Goal: Task Accomplishment & Management: Manage account settings

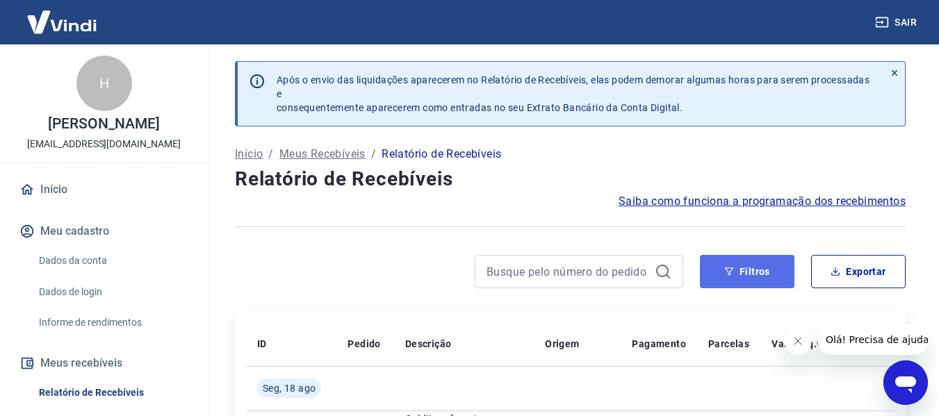
click at [736, 270] on button "Filtros" at bounding box center [747, 271] width 95 height 33
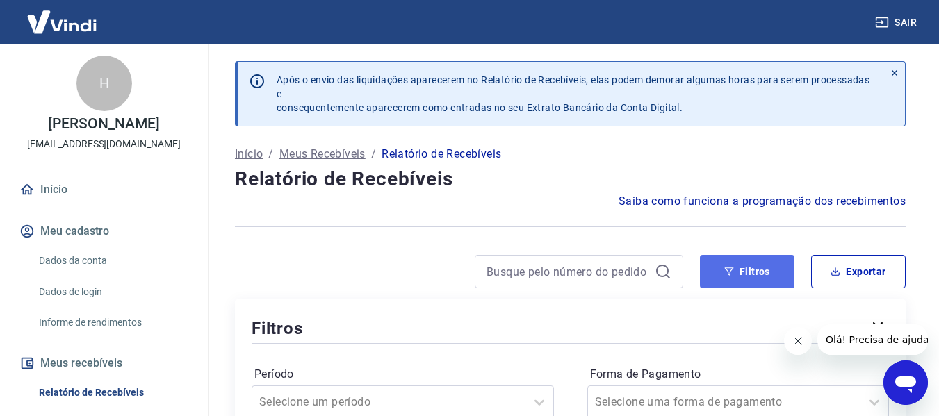
click at [716, 274] on button "Filtros" at bounding box center [747, 271] width 95 height 33
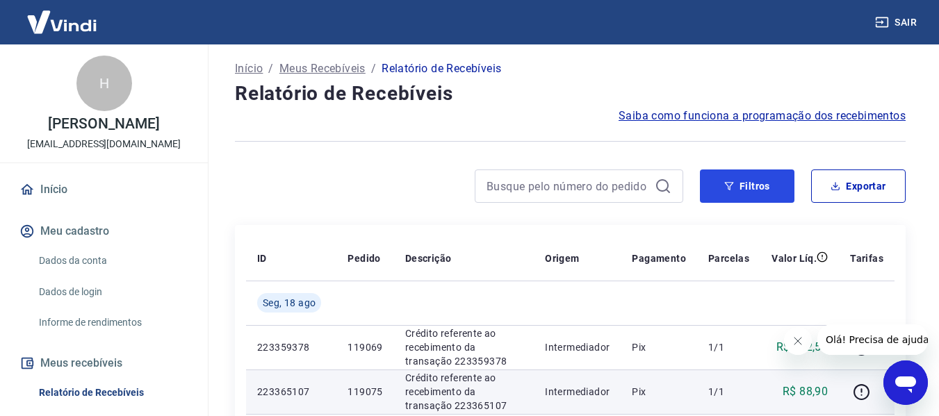
scroll to position [208, 0]
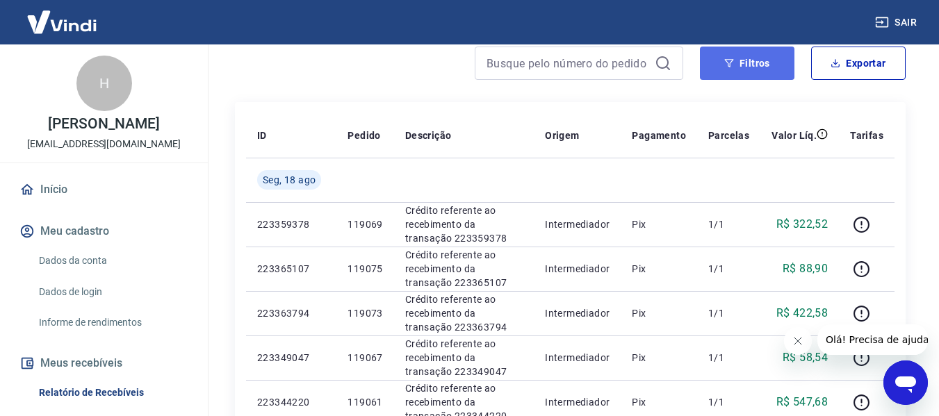
drag, startPoint x: 767, startPoint y: 50, endPoint x: 718, endPoint y: 76, distance: 55.6
click at [767, 51] on button "Filtros" at bounding box center [747, 63] width 95 height 33
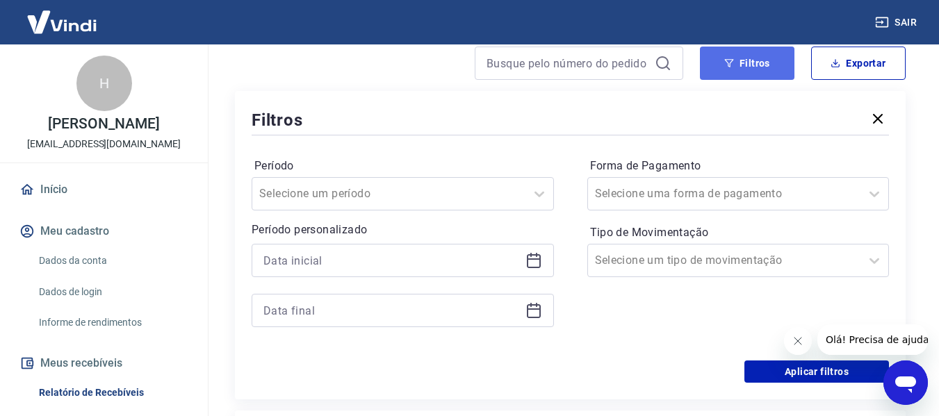
click at [737, 58] on button "Filtros" at bounding box center [747, 63] width 95 height 33
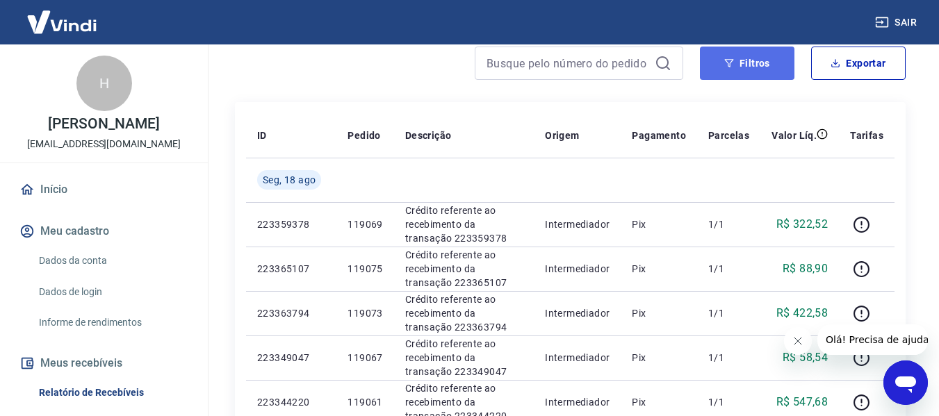
click at [721, 65] on button "Filtros" at bounding box center [747, 63] width 95 height 33
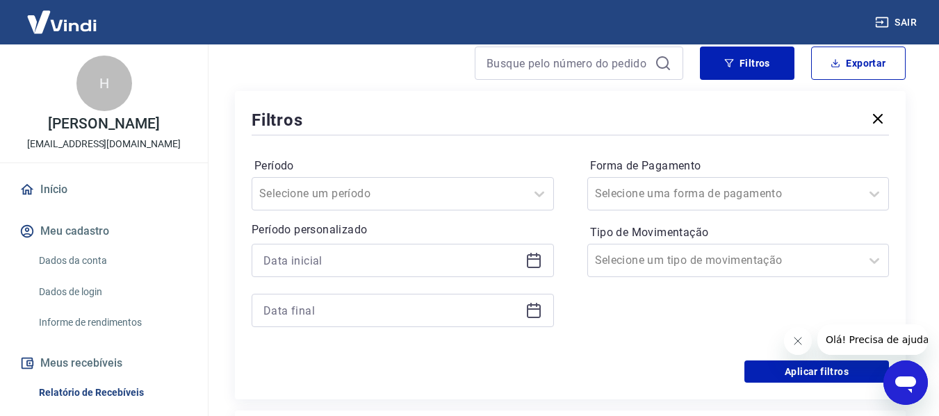
click at [536, 266] on icon at bounding box center [533, 260] width 17 height 17
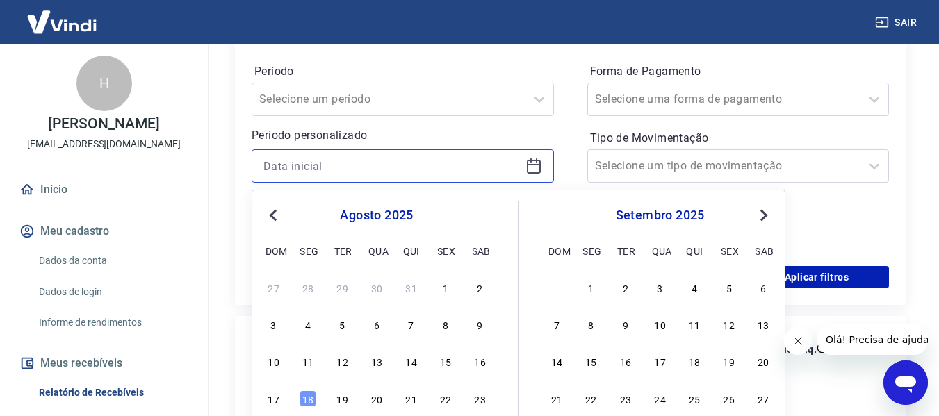
scroll to position [417, 0]
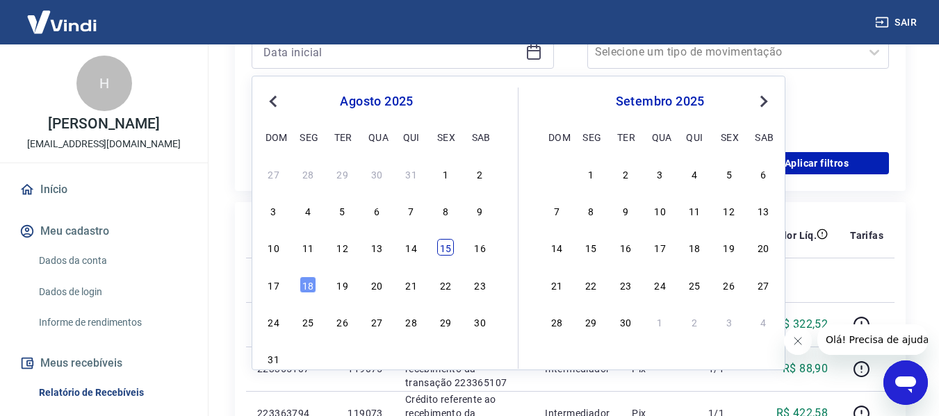
click at [452, 247] on div "15" at bounding box center [445, 247] width 17 height 17
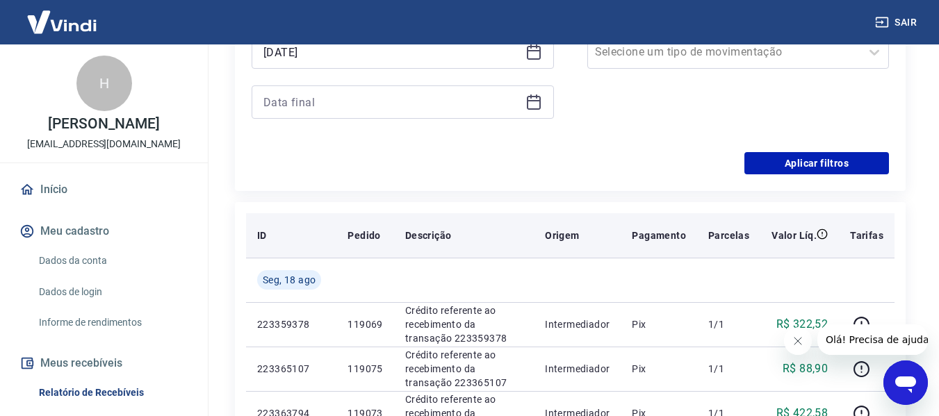
type input "15/08/2025"
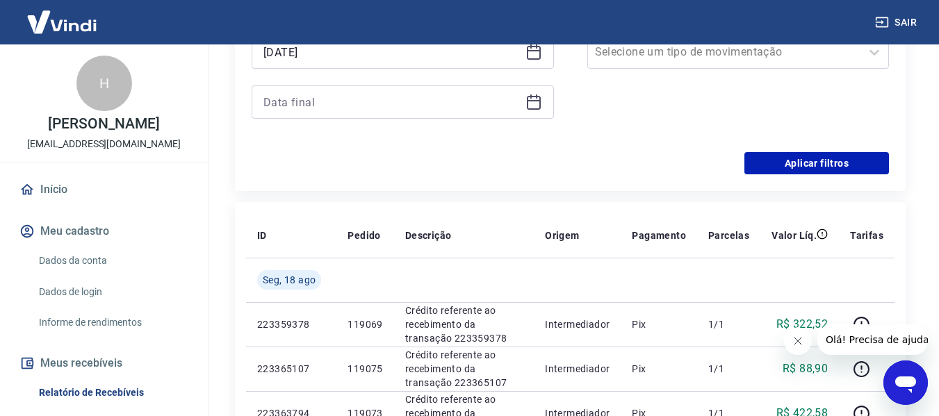
click at [543, 101] on div at bounding box center [403, 101] width 302 height 33
click at [535, 101] on icon at bounding box center [534, 100] width 14 height 1
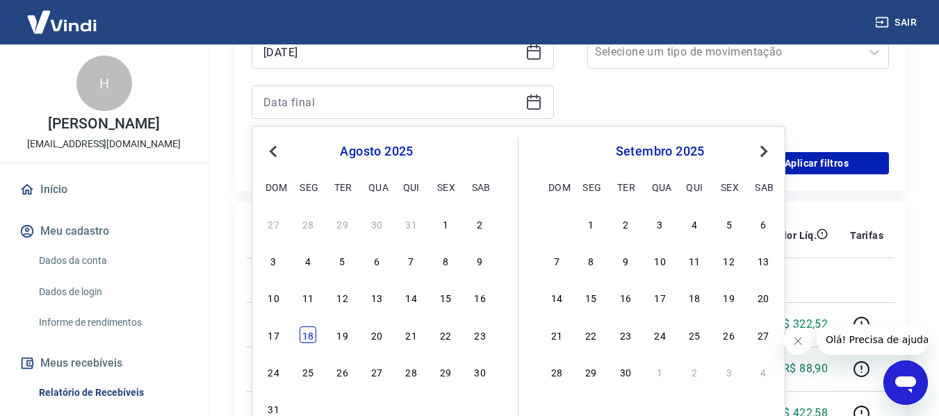
click at [308, 336] on div "18" at bounding box center [307, 335] width 17 height 17
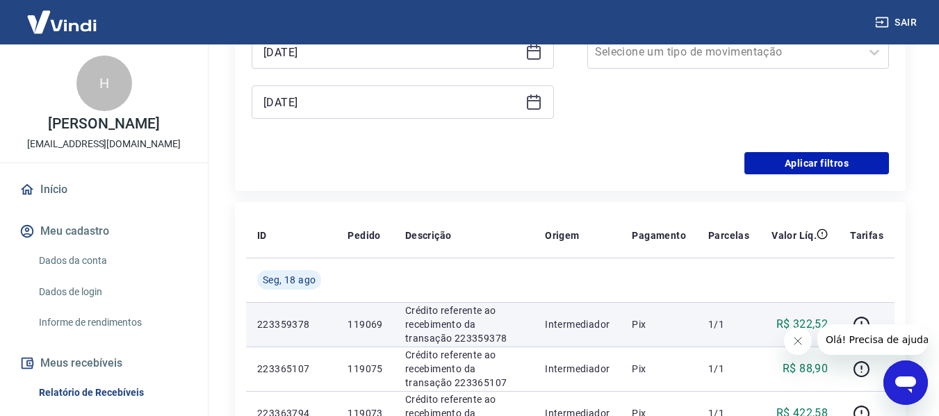
type input "18/08/2025"
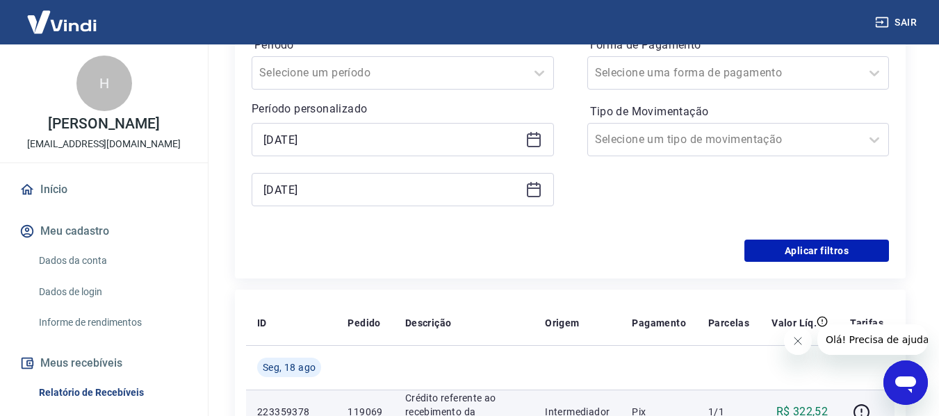
scroll to position [208, 0]
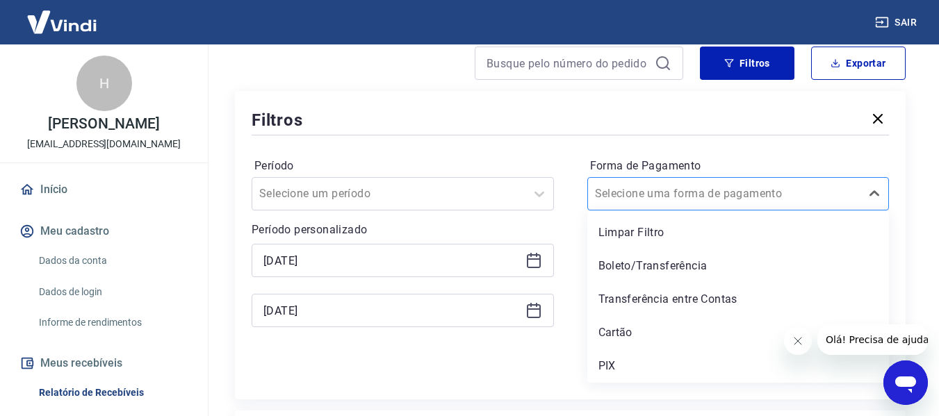
click at [758, 193] on div at bounding box center [724, 193] width 259 height 19
click at [605, 362] on div "PIX" at bounding box center [738, 366] width 302 height 28
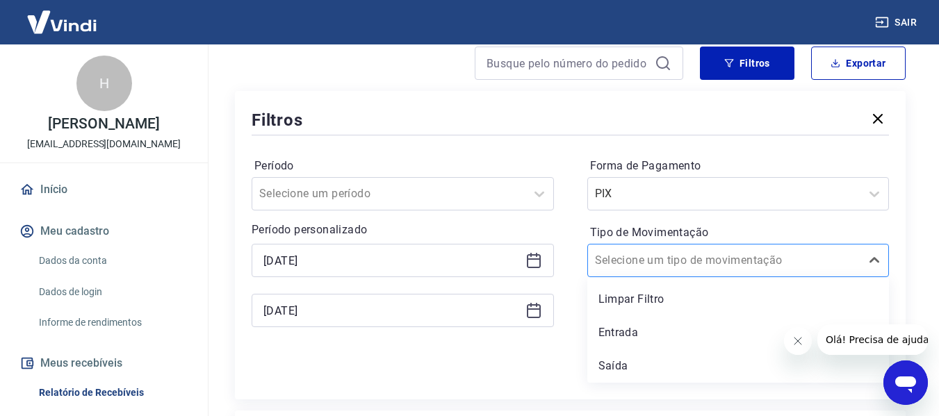
click at [677, 261] on input "Tipo de Movimentação" at bounding box center [665, 260] width 140 height 17
drag, startPoint x: 616, startPoint y: 329, endPoint x: 422, endPoint y: 329, distance: 193.9
click at [616, 328] on div "Entrada" at bounding box center [738, 333] width 302 height 28
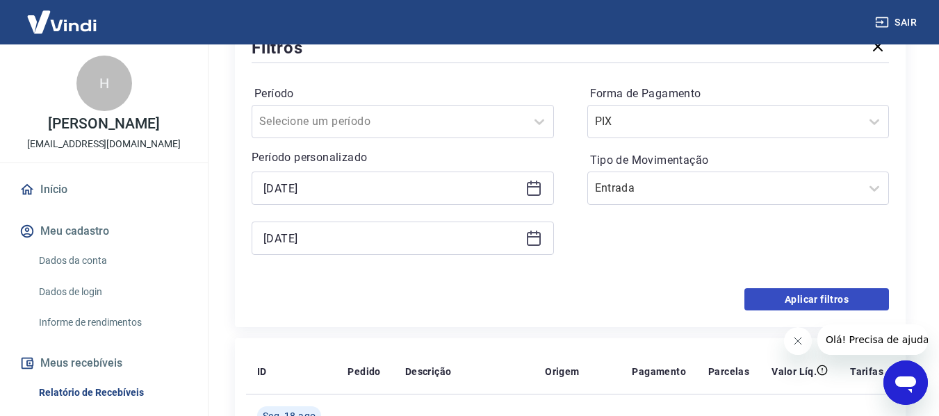
scroll to position [278, 0]
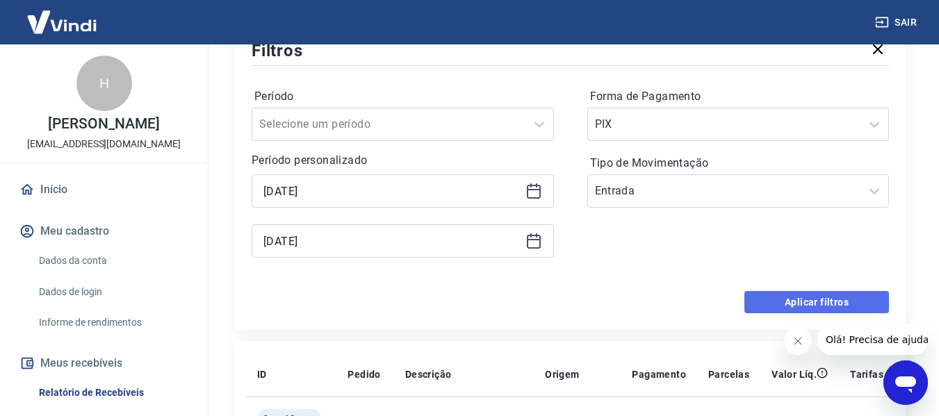
drag, startPoint x: 798, startPoint y: 298, endPoint x: 548, endPoint y: 277, distance: 251.0
click at [798, 297] on button "Aplicar filtros" at bounding box center [816, 302] width 145 height 22
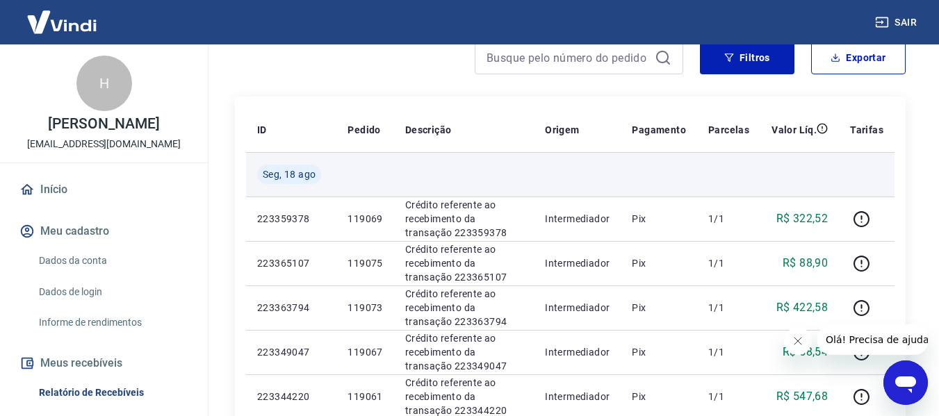
scroll to position [69, 0]
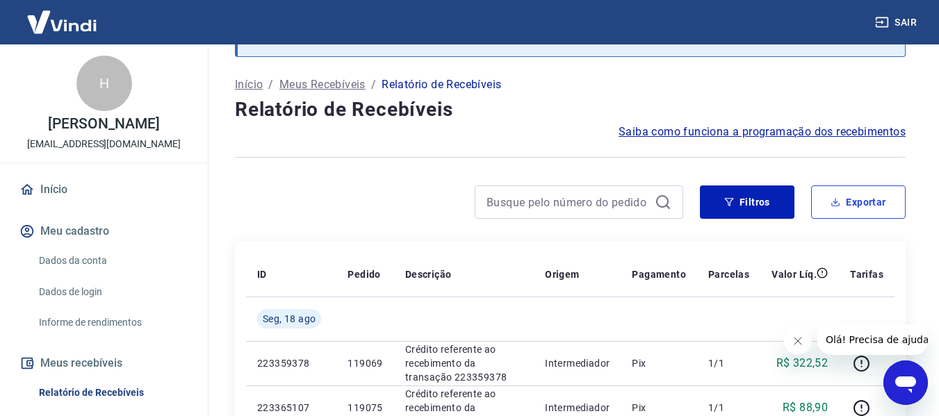
drag, startPoint x: 862, startPoint y: 204, endPoint x: 848, endPoint y: 195, distance: 17.0
click at [861, 202] on button "Exportar" at bounding box center [858, 202] width 95 height 33
type input "15/08/2025"
type input "18/08/2025"
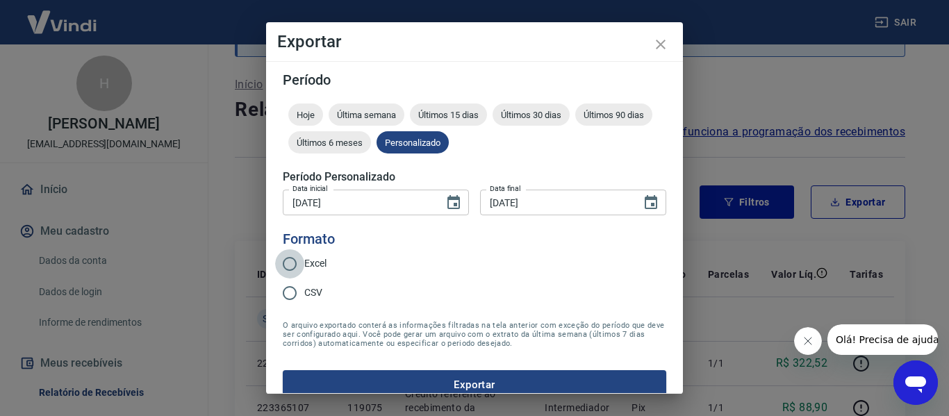
click at [290, 262] on input "Excel" at bounding box center [289, 263] width 29 height 29
radio input "true"
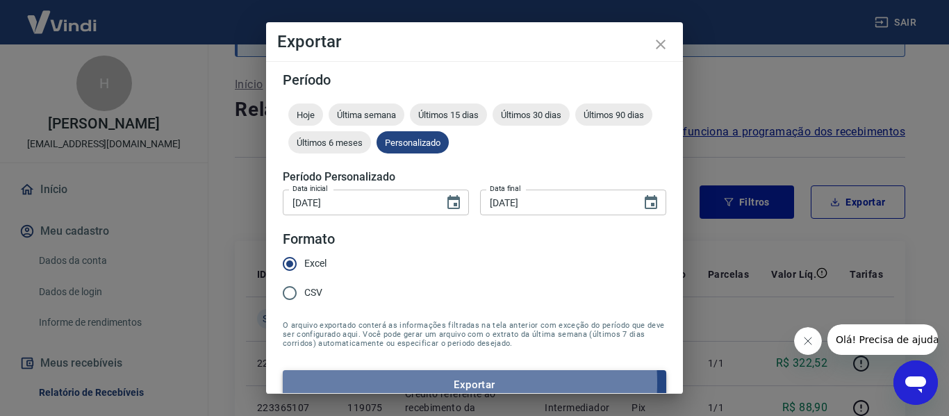
click at [424, 383] on button "Exportar" at bounding box center [475, 384] width 384 height 29
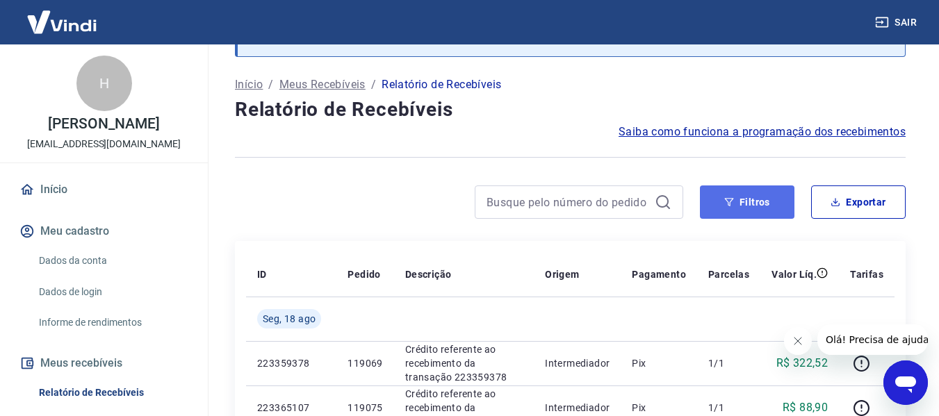
click at [782, 204] on button "Filtros" at bounding box center [747, 202] width 95 height 33
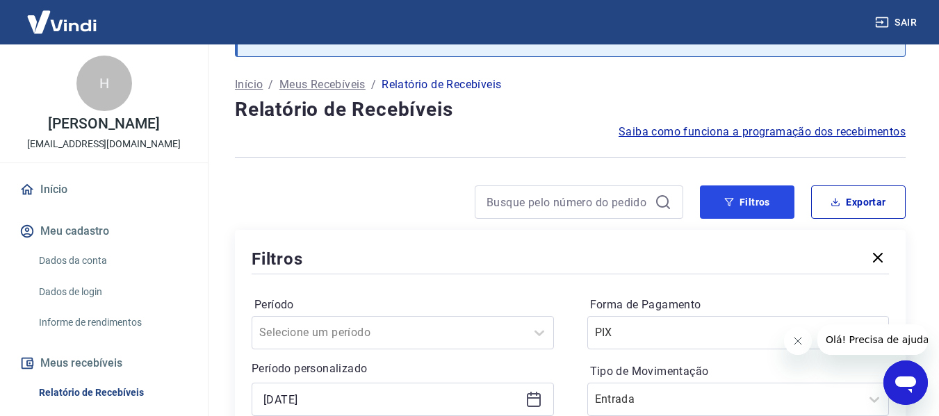
scroll to position [208, 0]
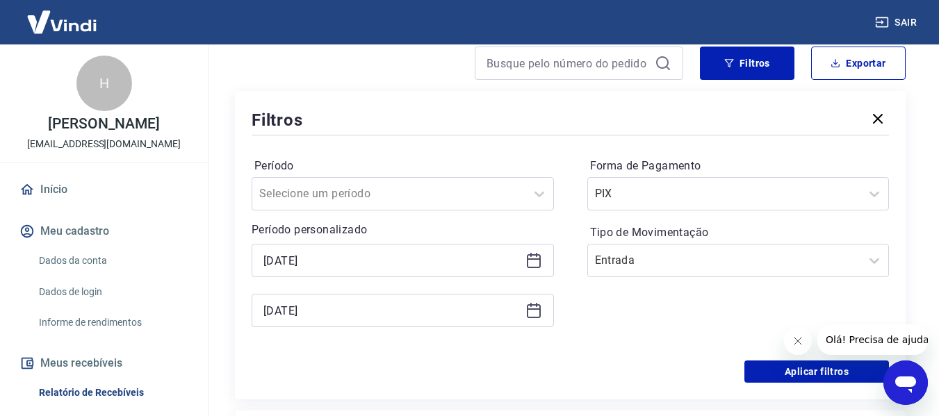
click at [532, 261] on icon at bounding box center [533, 260] width 17 height 17
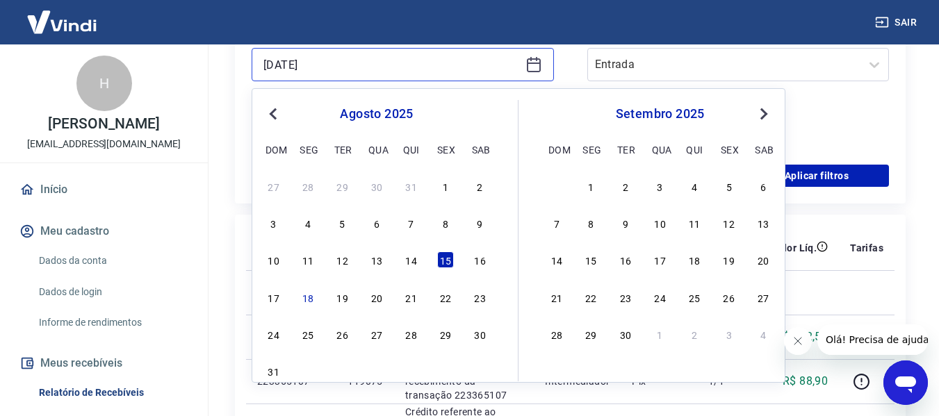
scroll to position [417, 0]
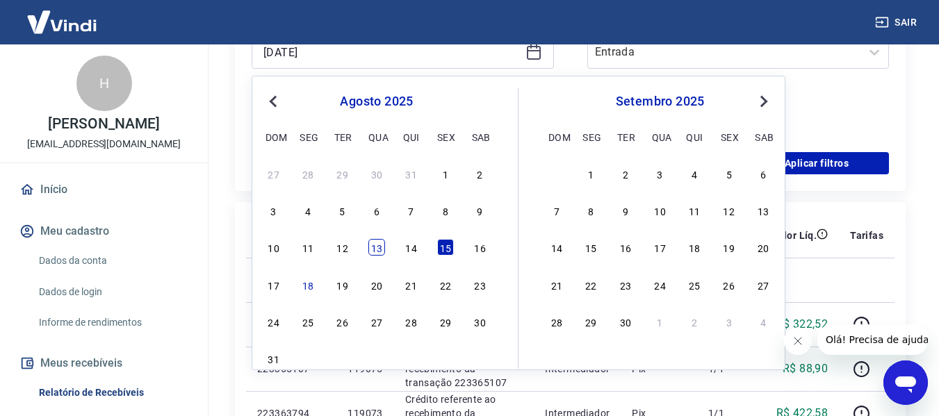
click at [383, 247] on div "13" at bounding box center [376, 247] width 17 height 17
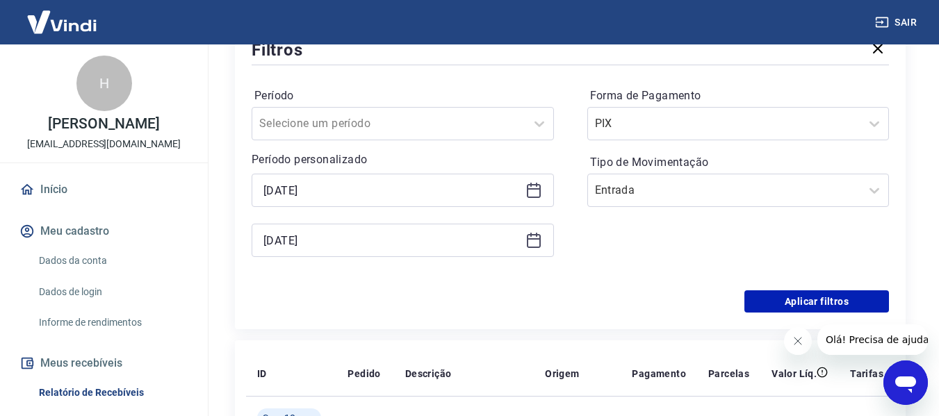
scroll to position [278, 0]
click at [533, 247] on icon at bounding box center [534, 242] width 14 height 14
click at [541, 190] on icon at bounding box center [533, 191] width 17 height 17
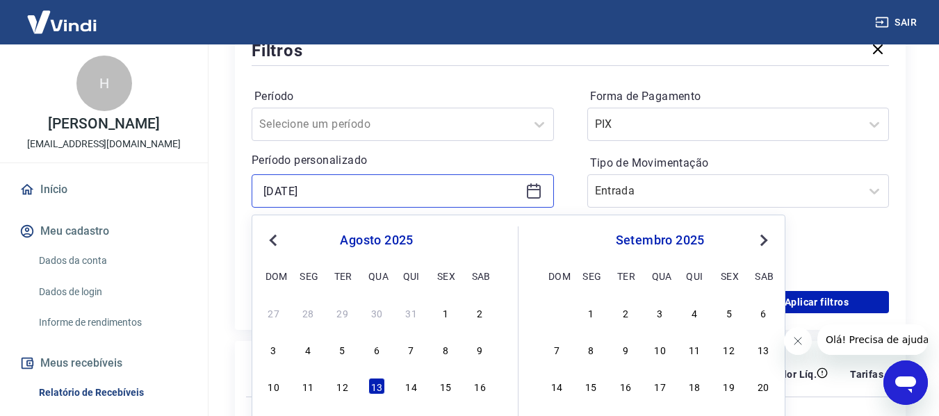
scroll to position [347, 0]
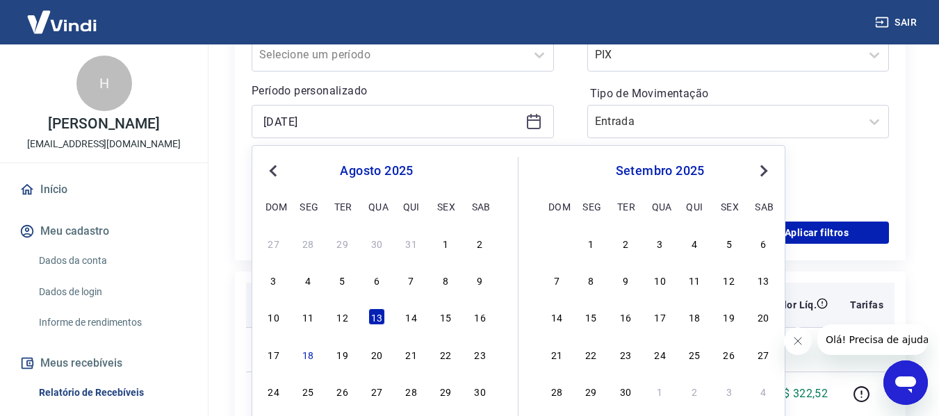
drag, startPoint x: 448, startPoint y: 285, endPoint x: 426, endPoint y: 286, distance: 22.3
click at [448, 286] on div "8" at bounding box center [445, 280] width 17 height 17
type input "08/08/2025"
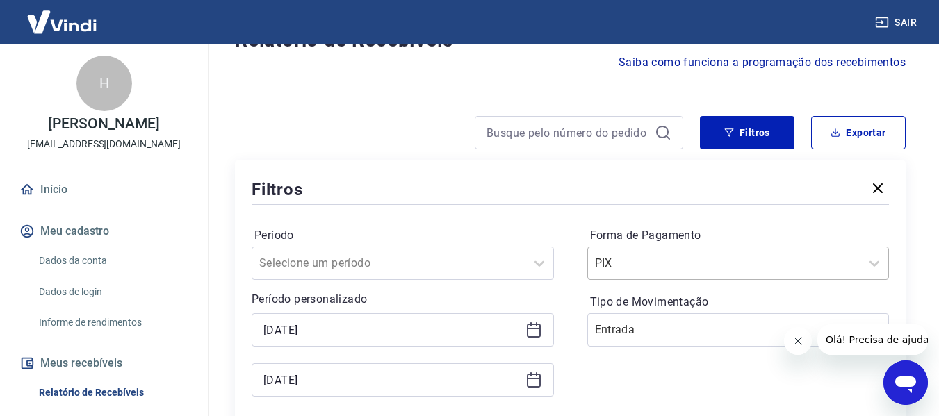
scroll to position [175, 0]
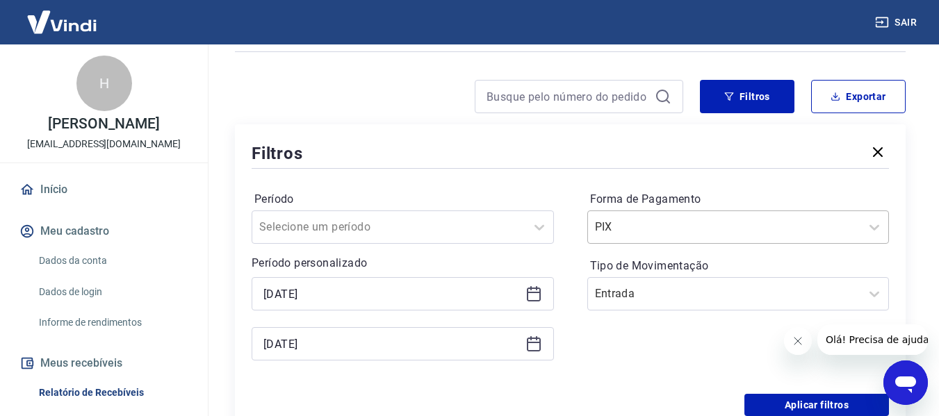
click at [643, 244] on div "PIX" at bounding box center [738, 227] width 302 height 33
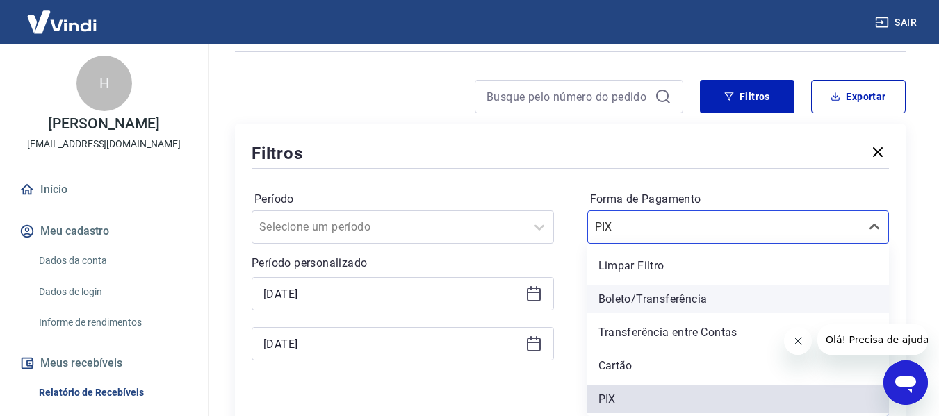
click at [624, 298] on div "Boleto/Transferência" at bounding box center [738, 300] width 302 height 28
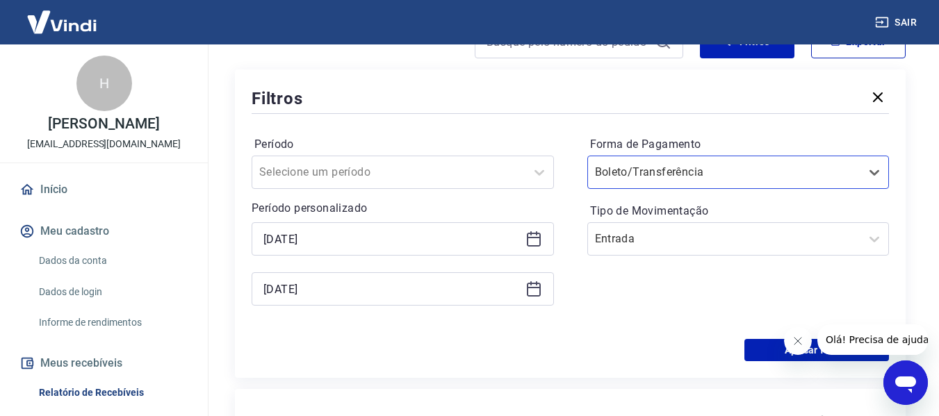
scroll to position [314, 0]
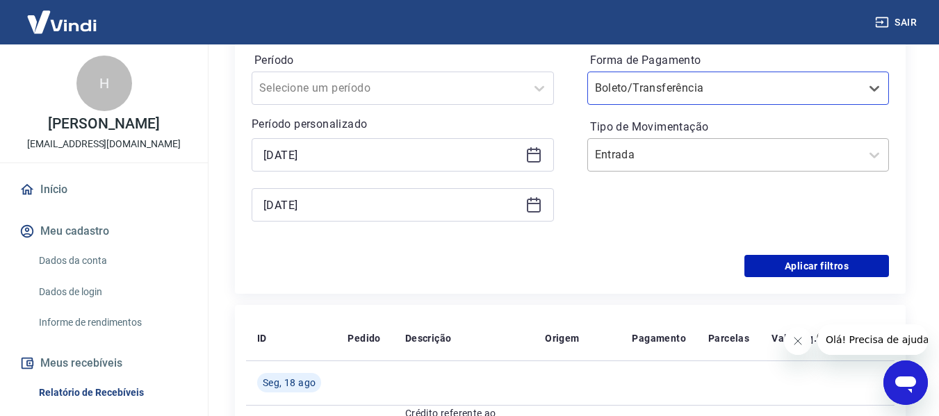
click at [721, 155] on div at bounding box center [724, 154] width 259 height 19
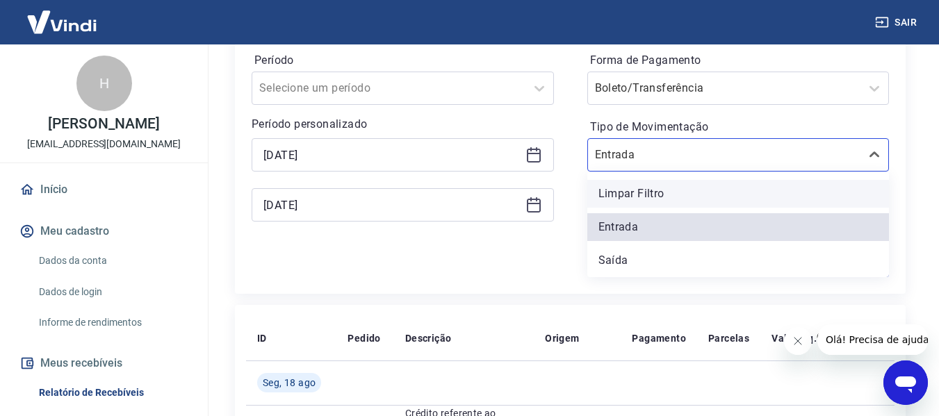
click at [653, 188] on div "Limpar Filtro" at bounding box center [738, 194] width 302 height 28
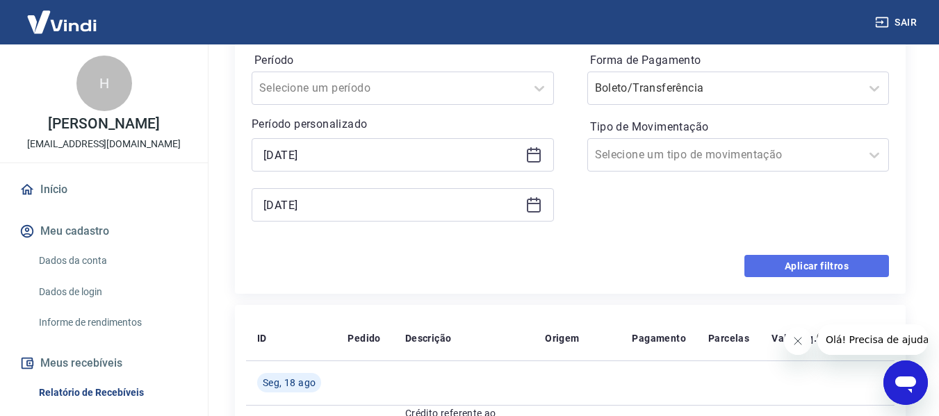
click at [812, 265] on button "Aplicar filtros" at bounding box center [816, 266] width 145 height 22
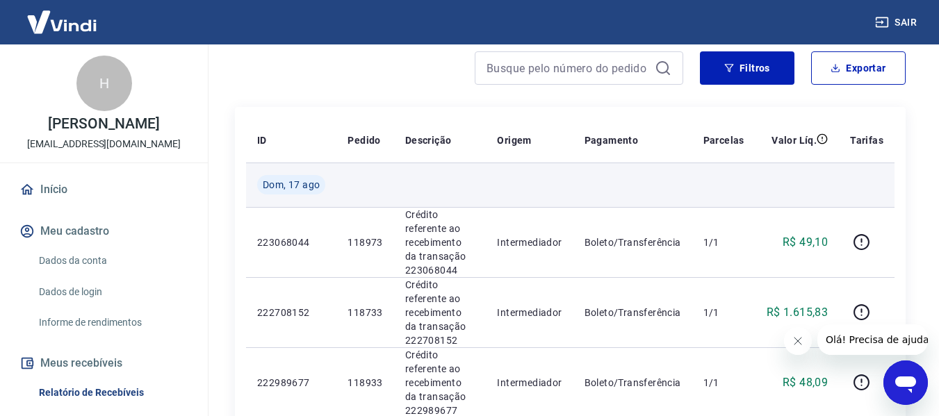
scroll to position [208, 0]
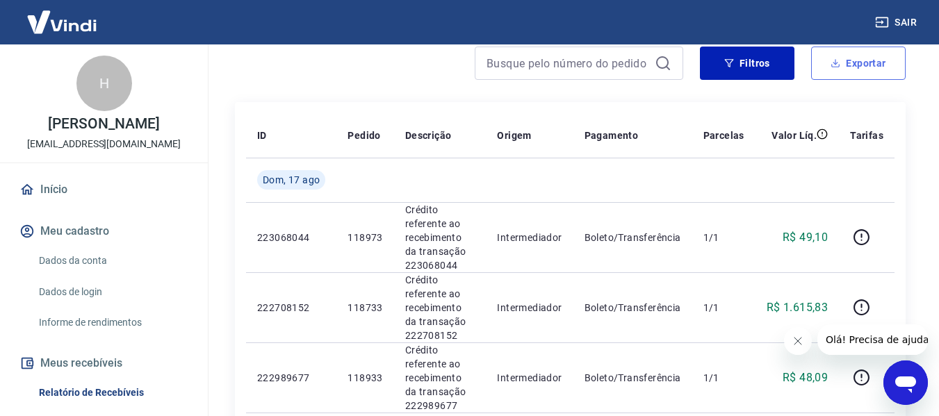
click at [871, 65] on button "Exportar" at bounding box center [858, 63] width 95 height 33
type input "08/08/2025"
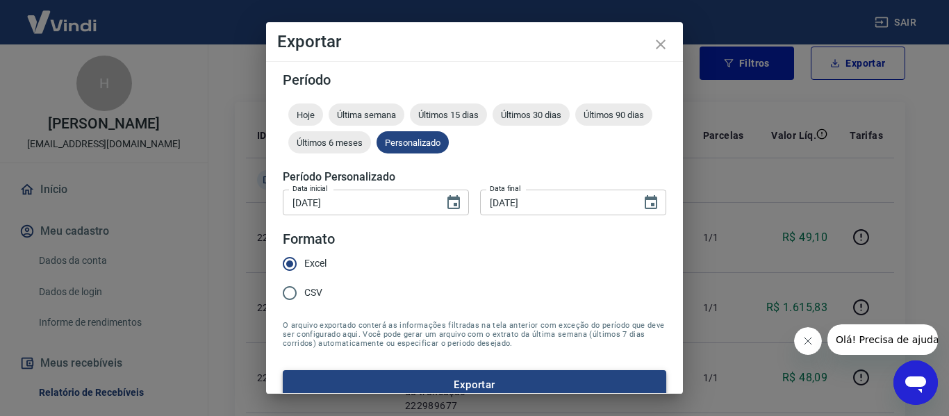
click at [387, 380] on button "Exportar" at bounding box center [475, 384] width 384 height 29
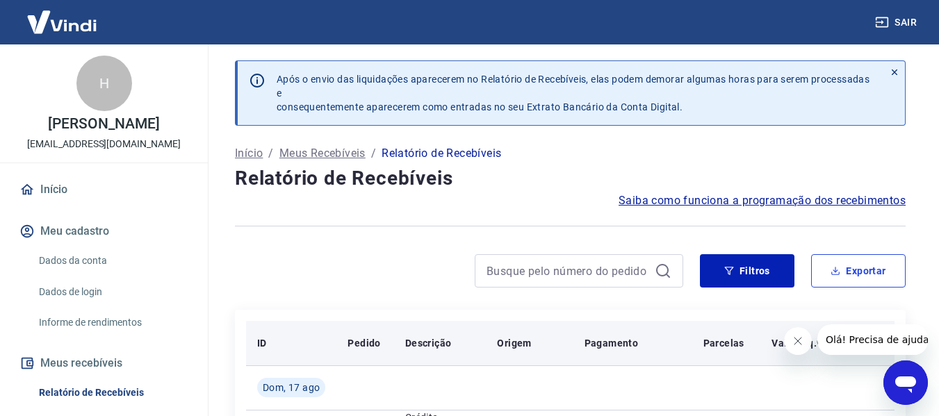
scroll to position [0, 0]
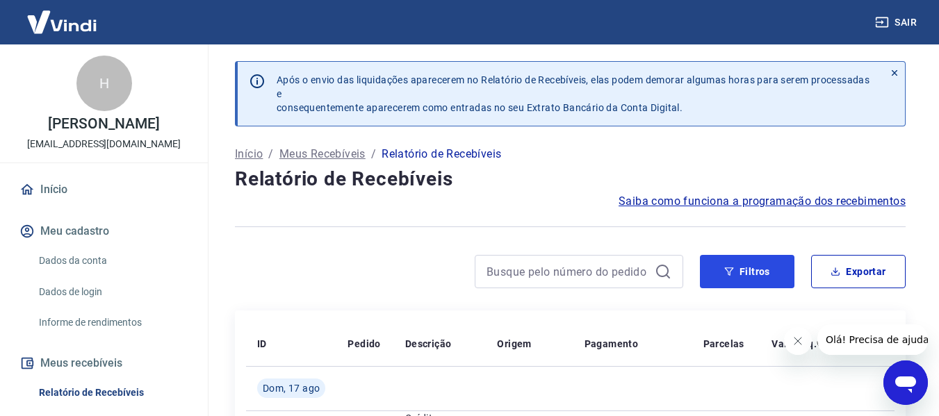
drag, startPoint x: 719, startPoint y: 267, endPoint x: 393, endPoint y: 185, distance: 336.7
click at [719, 267] on button "Filtros" at bounding box center [747, 271] width 95 height 33
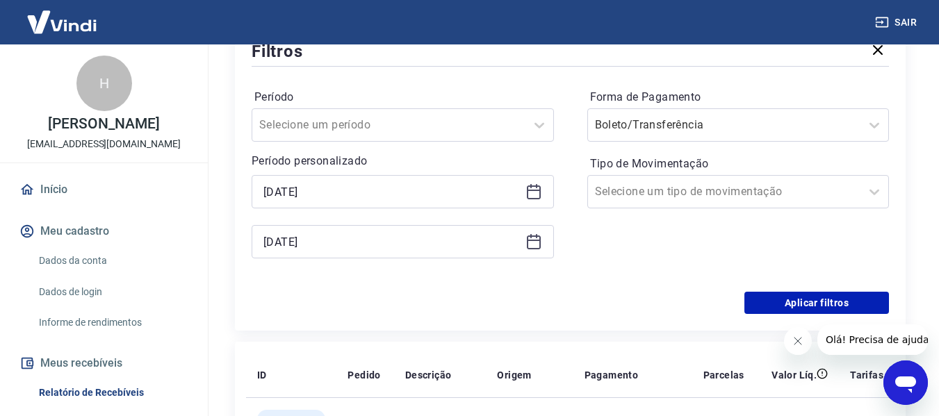
scroll to position [278, 0]
drag, startPoint x: 533, startPoint y: 189, endPoint x: 529, endPoint y: 198, distance: 9.7
click at [534, 189] on icon at bounding box center [534, 189] width 14 height 1
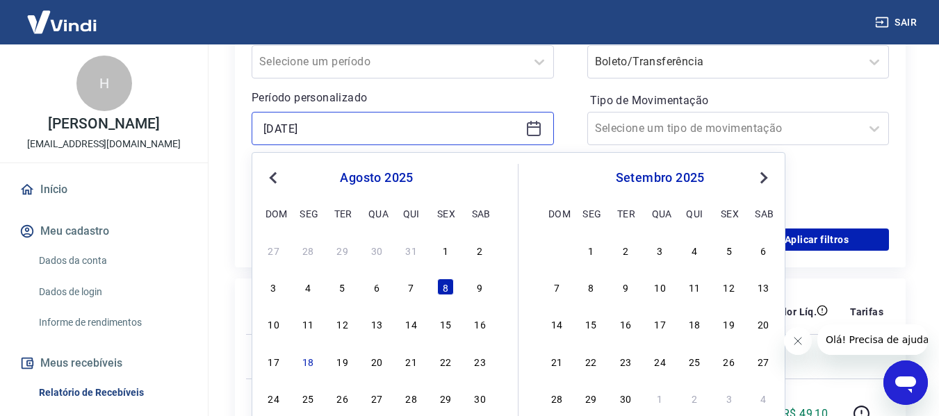
scroll to position [417, 0]
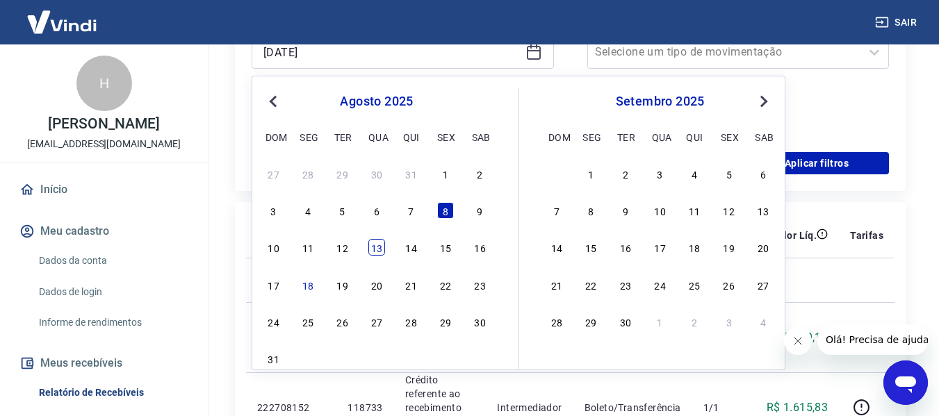
click at [374, 252] on div "13" at bounding box center [376, 247] width 17 height 17
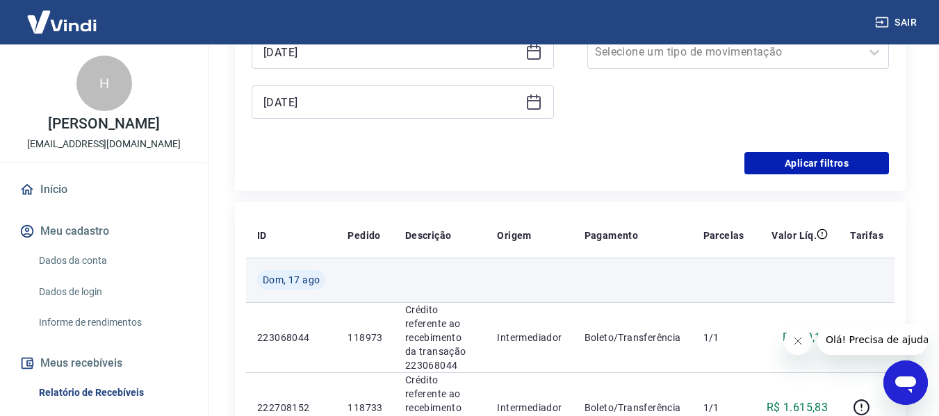
type input "13/08/2025"
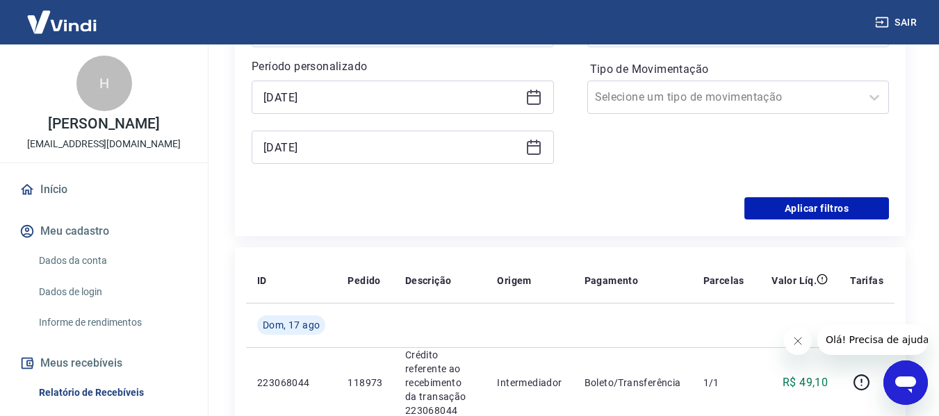
scroll to position [347, 0]
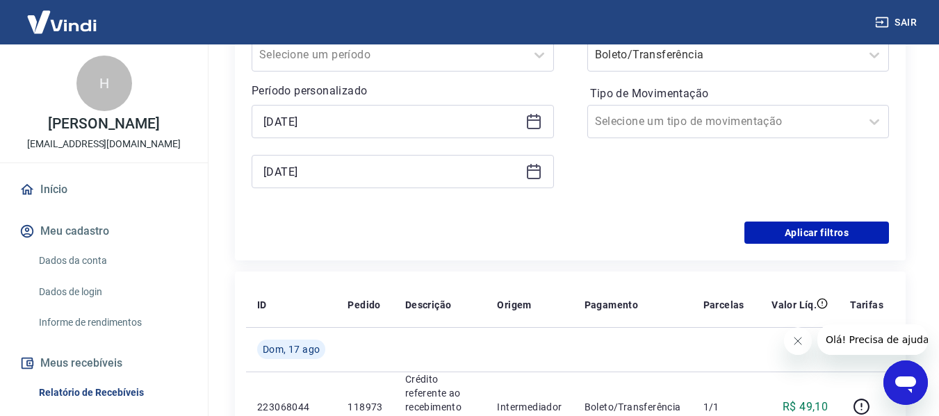
click at [539, 170] on icon at bounding box center [534, 170] width 14 height 1
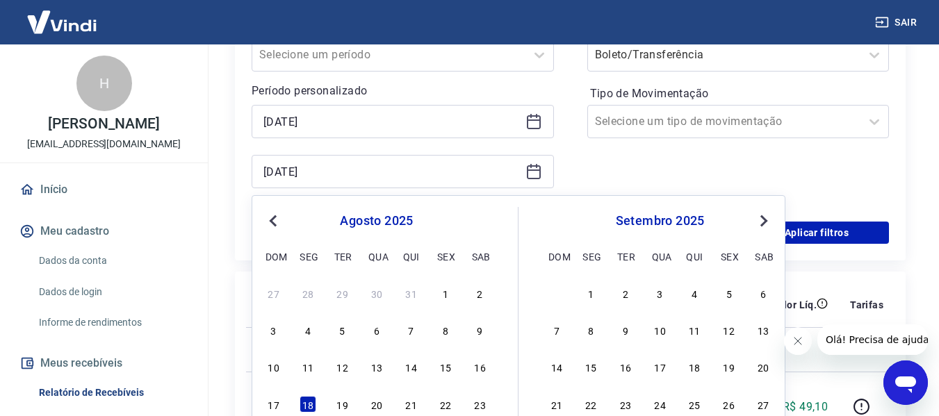
click at [621, 173] on div "Forma de Pagamento Boleto/Transferência Tipo de Movimentação Selecione um tipo …" at bounding box center [738, 110] width 302 height 189
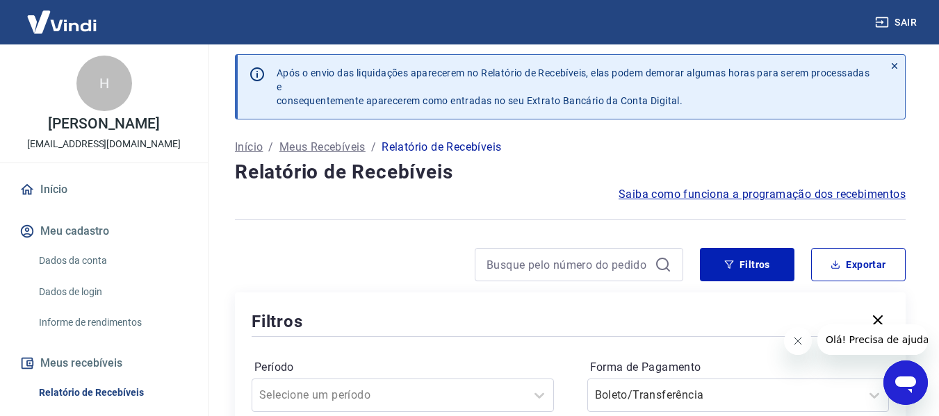
scroll to position [0, 0]
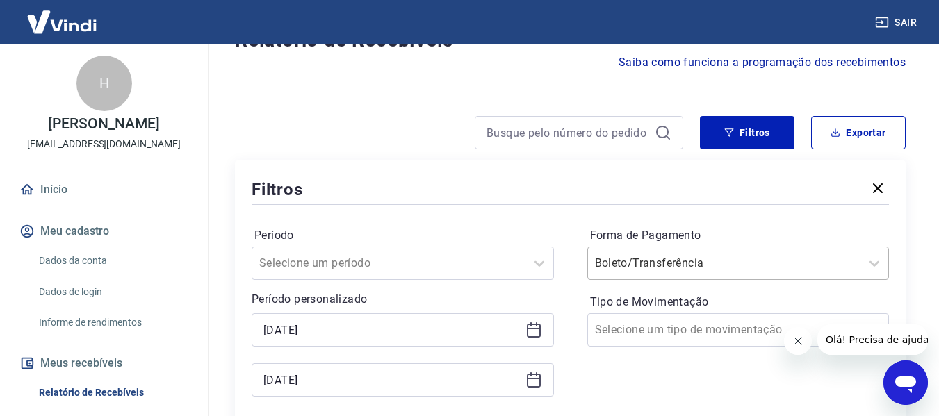
drag, startPoint x: 692, startPoint y: 243, endPoint x: 690, endPoint y: 253, distance: 10.6
click at [692, 243] on label "Forma de Pagamento" at bounding box center [738, 235] width 297 height 17
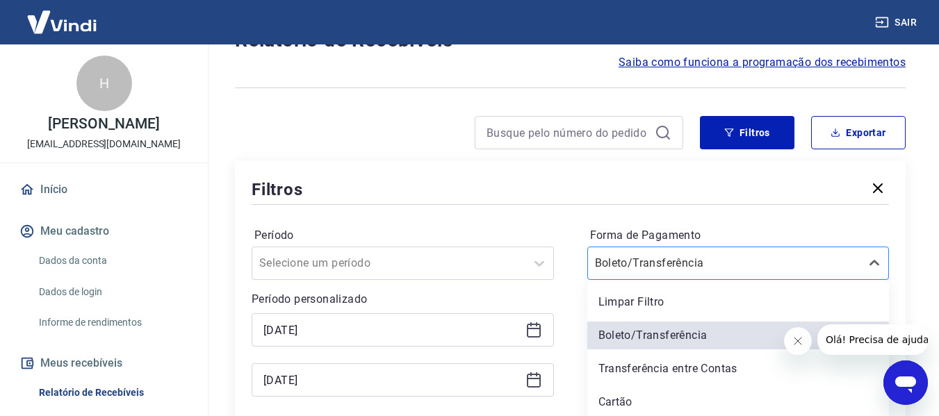
scroll to position [175, 0]
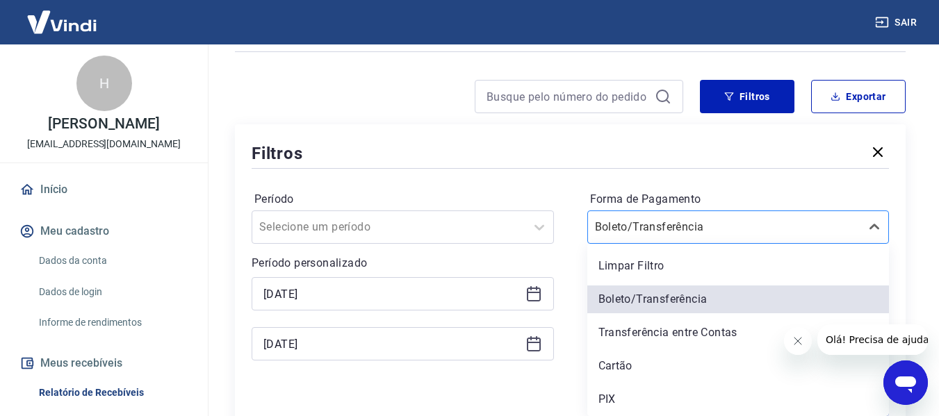
click at [690, 244] on div "option Limpar Filtro focused, 1 of 5. 5 results available. Use Up and Down to c…" at bounding box center [738, 227] width 302 height 33
drag, startPoint x: 612, startPoint y: 362, endPoint x: 628, endPoint y: 354, distance: 17.7
click at [611, 362] on div "Cartão" at bounding box center [738, 366] width 302 height 28
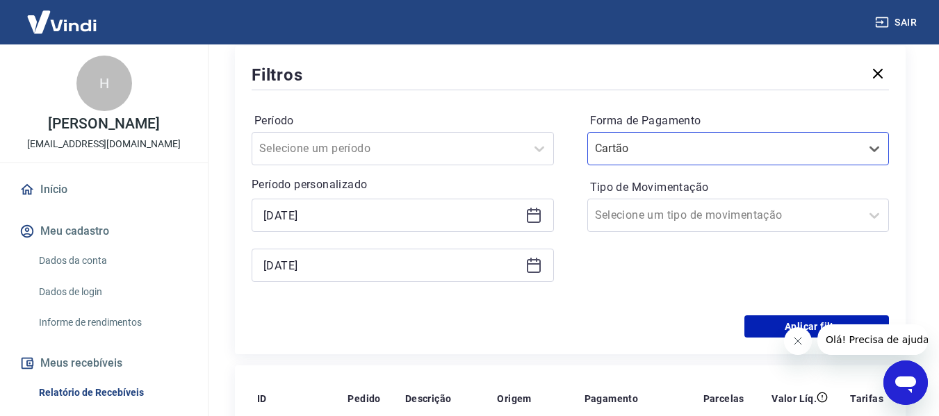
scroll to position [314, 0]
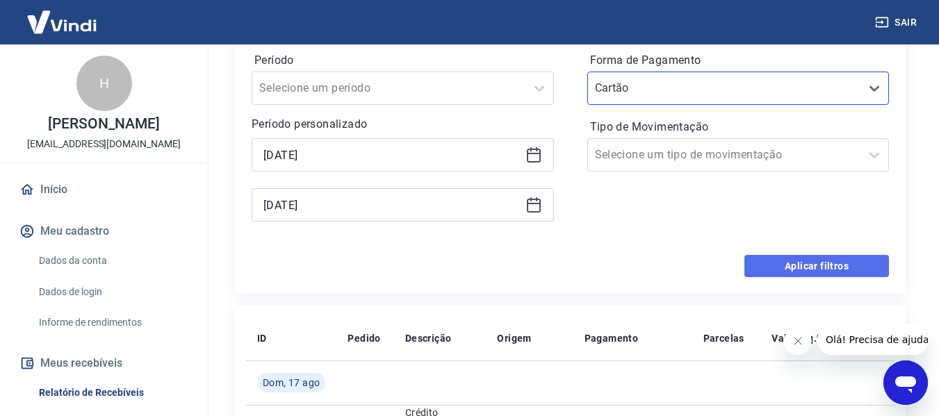
click at [765, 258] on button "Aplicar filtros" at bounding box center [816, 266] width 145 height 22
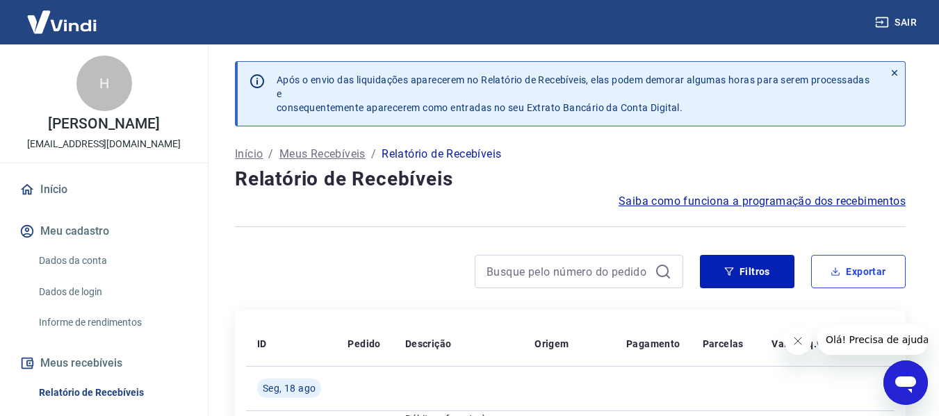
click at [866, 271] on button "Exportar" at bounding box center [858, 271] width 95 height 33
type input "13/08/2025"
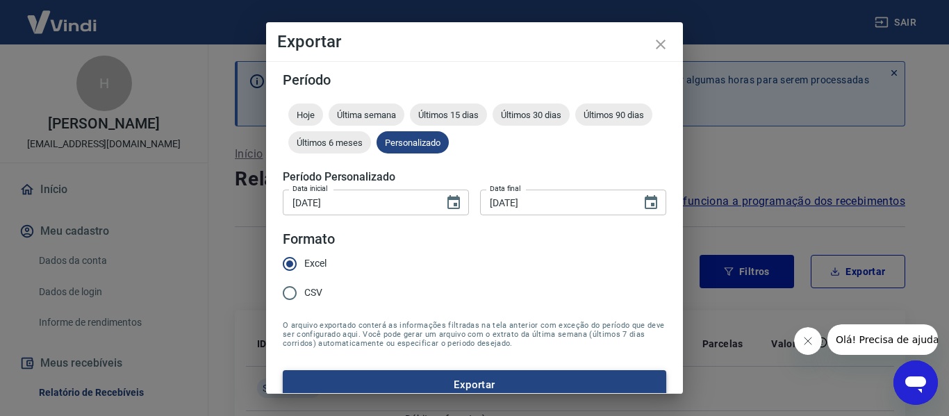
click at [437, 380] on button "Exportar" at bounding box center [475, 384] width 384 height 29
